Goal: Find specific page/section: Find specific page/section

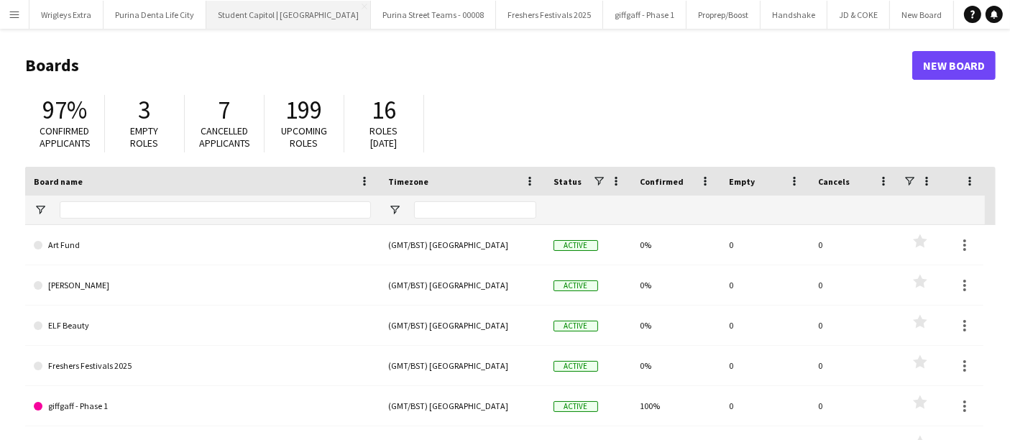
click at [288, 16] on button "Student Capitol | Student Castle Close" at bounding box center [288, 15] width 165 height 28
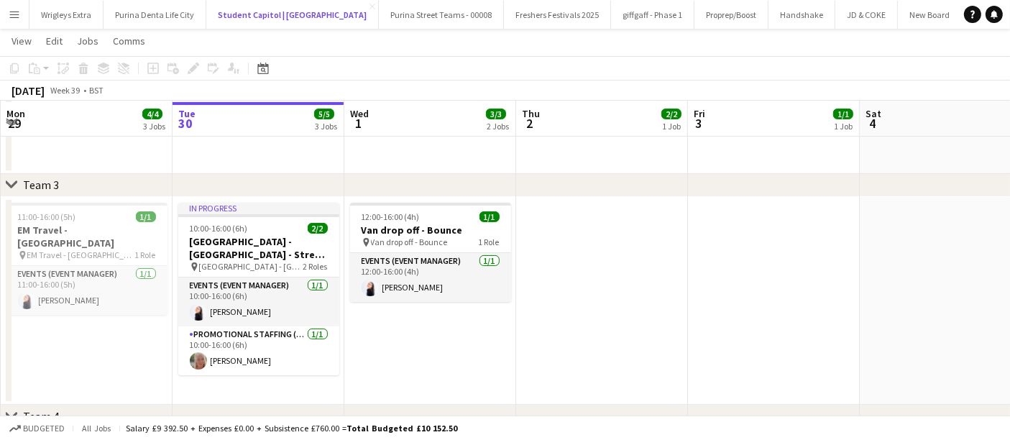
scroll to position [262, 0]
click at [626, 15] on button "giffgaff - Phase 1 Close" at bounding box center [652, 15] width 83 height 28
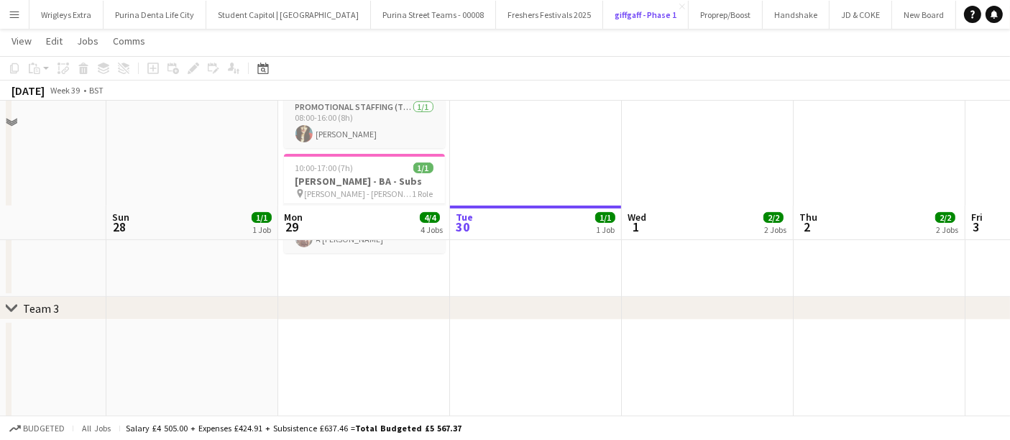
scroll to position [526, 0]
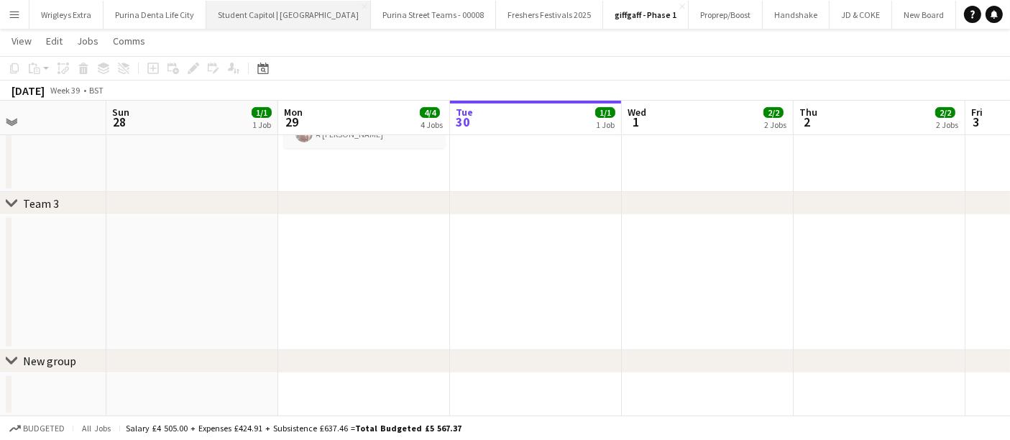
click at [288, 15] on button "Student Capitol | Student Castle Close" at bounding box center [288, 15] width 165 height 28
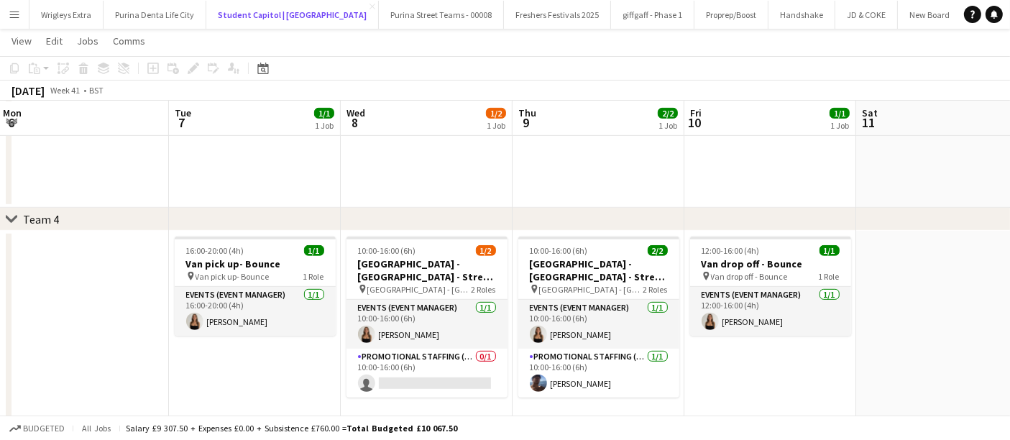
scroll to position [669, 0]
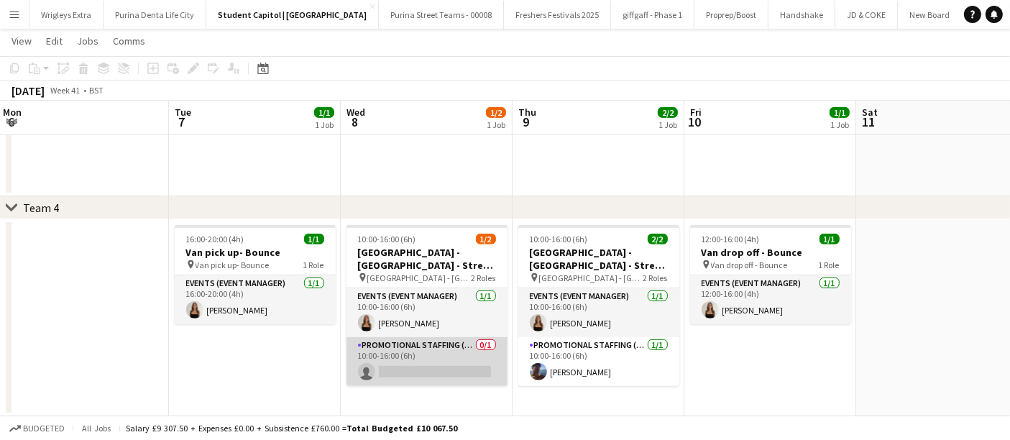
click at [456, 353] on app-card-role "Promotional Staffing (Brand Ambassadors) 0/1 10:00-16:00 (6h) single-neutral-ac…" at bounding box center [427, 361] width 161 height 49
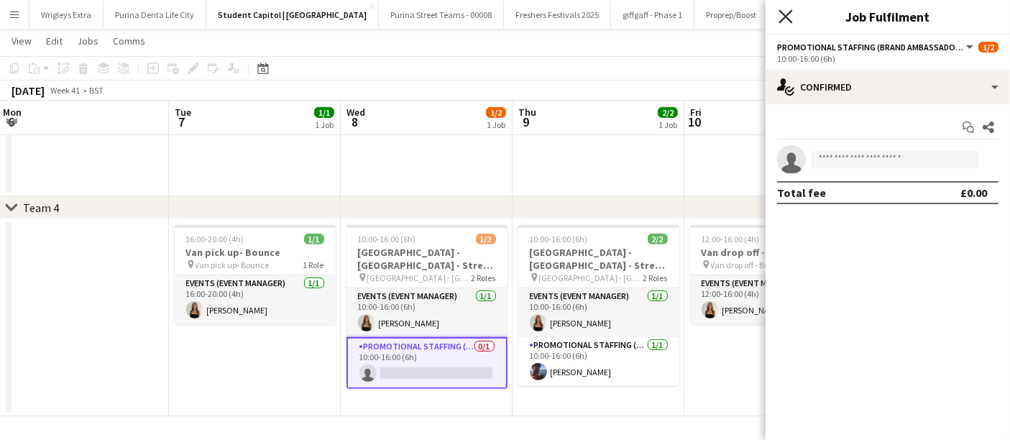
click at [787, 13] on icon "Close pop-in" at bounding box center [786, 16] width 14 height 14
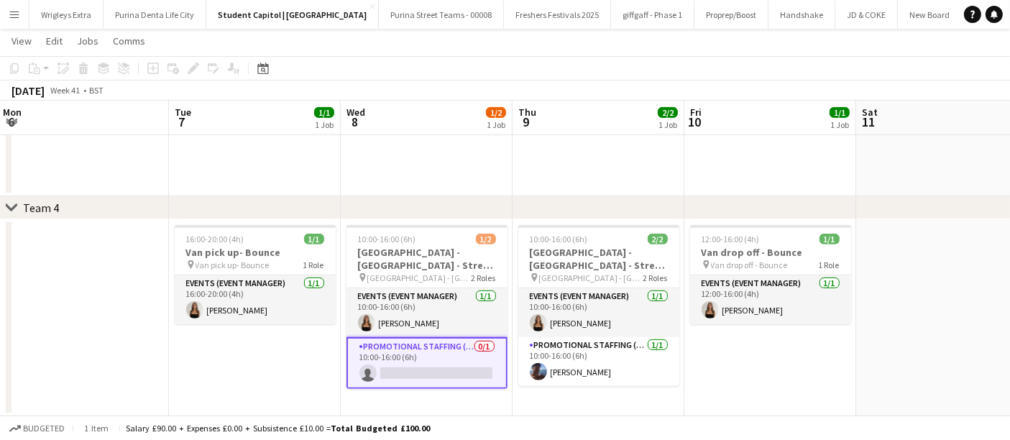
click at [459, 70] on app-toolbar "Copy Paste Paste Ctrl+V Paste with crew Ctrl+Shift+V Paste linked Job Delete Gr…" at bounding box center [505, 68] width 1010 height 24
